Goal: Navigation & Orientation: Find specific page/section

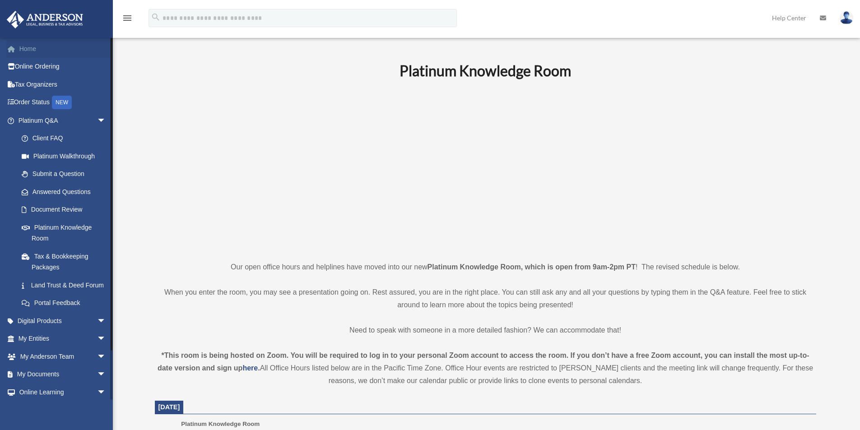
click at [30, 50] on link "Home" at bounding box center [62, 49] width 113 height 18
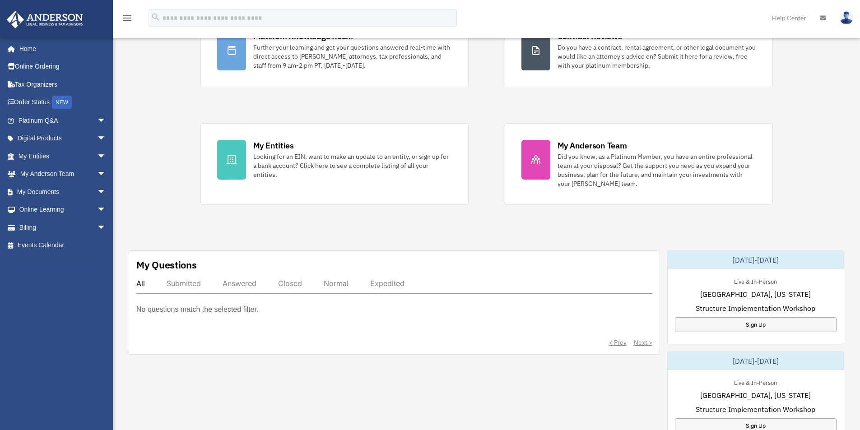
scroll to position [226, 0]
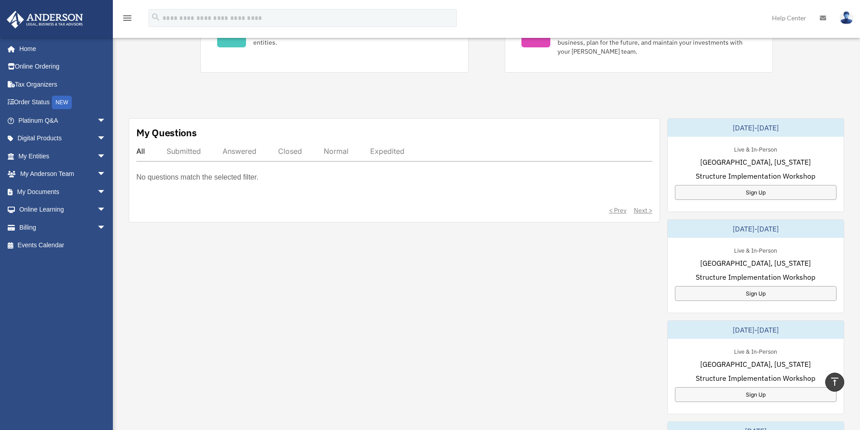
click at [190, 151] on div "Submitted" at bounding box center [184, 151] width 34 height 9
click at [233, 145] on div "My Questions All Submitted Answered Closed Normal Expedited No questions match …" at bounding box center [395, 170] width 532 height 104
click at [241, 153] on div "Answered" at bounding box center [240, 151] width 34 height 9
click at [286, 147] on div "Closed" at bounding box center [290, 151] width 24 height 9
drag, startPoint x: 329, startPoint y: 151, endPoint x: 338, endPoint y: 153, distance: 8.8
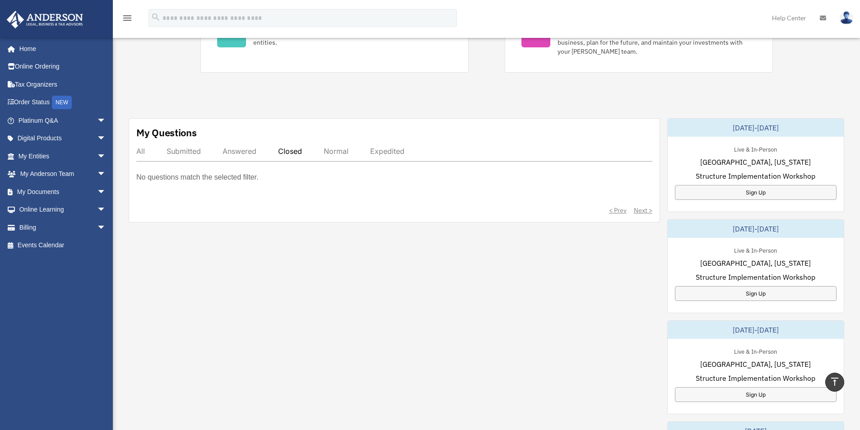
click at [330, 151] on div "Normal" at bounding box center [336, 151] width 25 height 9
click at [397, 150] on div "Expedited" at bounding box center [387, 151] width 34 height 9
click at [144, 150] on div "All" at bounding box center [140, 151] width 9 height 9
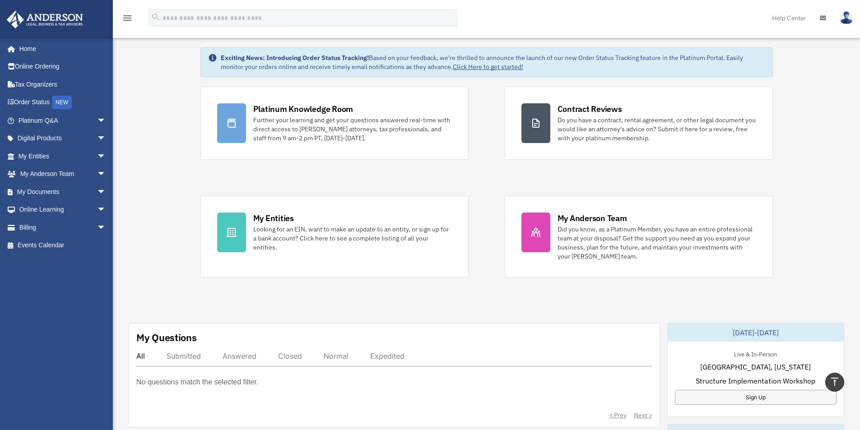
scroll to position [0, 0]
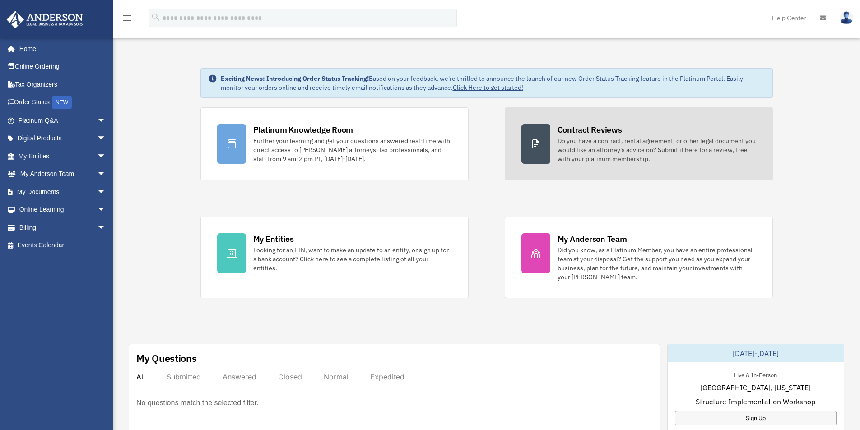
click at [535, 137] on div at bounding box center [536, 144] width 29 height 40
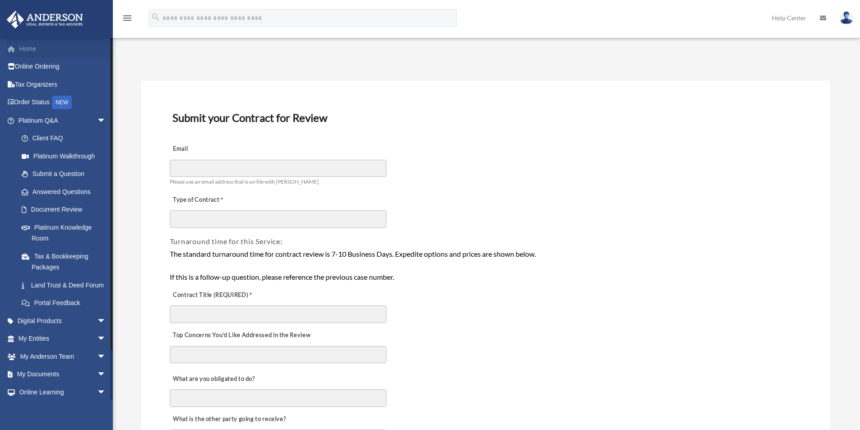
click at [31, 48] on link "Home" at bounding box center [62, 49] width 113 height 18
